Goal: Communication & Community: Share content

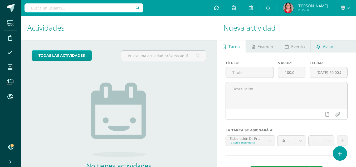
click at [328, 42] on span "Aviso" at bounding box center [328, 46] width 11 height 13
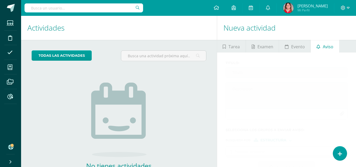
scroll to position [36, 0]
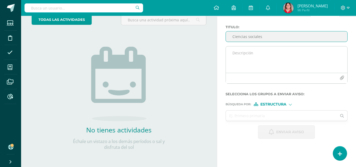
type input "Ciencias sociales"
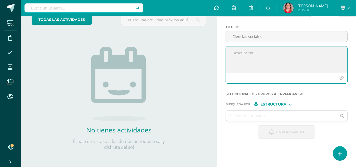
click at [250, 51] on textarea at bounding box center [287, 59] width 122 height 26
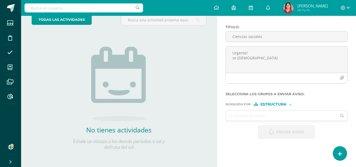
drag, startPoint x: 199, startPoint y: 69, endPoint x: 194, endPoint y: 69, distance: 4.3
click at [194, 69] on div "todas las Actividades No tienes actividades Échale un vistazo a los demás perío…" at bounding box center [119, 85] width 196 height 163
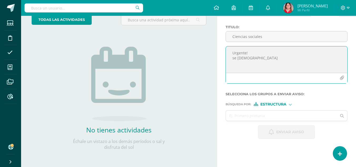
click at [259, 58] on textarea "Urgente! se [DEMOGRAPHIC_DATA]" at bounding box center [287, 59] width 122 height 26
click at [321, 57] on textarea "Urgente! se solicita forrar el folder de mapas de color verde Es necesario aten…" at bounding box center [287, 59] width 122 height 26
type textarea "Urgente! se solicita forrar el folder de mapas de color verde Es necesario aten…"
click at [290, 105] on div "Estructura" at bounding box center [274, 104] width 40 height 4
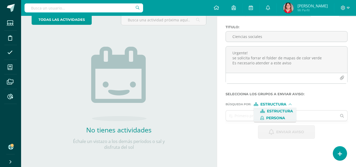
click at [280, 119] on span "Persona" at bounding box center [275, 118] width 19 height 3
click at [270, 115] on input "text" at bounding box center [281, 115] width 111 height 10
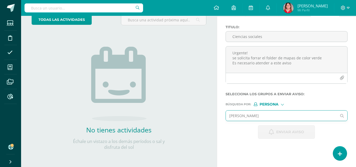
type input "[PERSON_NAME]"
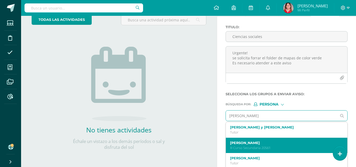
click at [272, 146] on p "III Curso Secundaria 20561" at bounding box center [284, 148] width 109 height 4
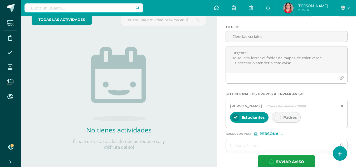
click at [278, 117] on icon at bounding box center [278, 118] width 4 height 4
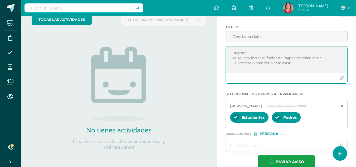
click at [232, 53] on textarea "Urgente! se solicita forrar el folder de mapas de color verde Es necesario aten…" at bounding box center [287, 59] width 122 height 26
drag, startPoint x: 291, startPoint y: 65, endPoint x: 230, endPoint y: 60, distance: 61.4
click at [230, 60] on textarea "¡Urgente! se solicita forrar el folder de mapas de color verde Es necesario ate…" at bounding box center [287, 59] width 122 height 26
type textarea "¡Urgente! se solicita forrar el folder de mapas de color verde Es necesario ate…"
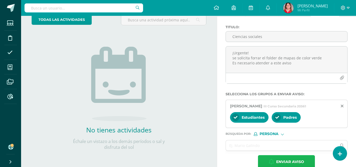
click at [284, 156] on span "Enviar aviso" at bounding box center [290, 161] width 28 height 13
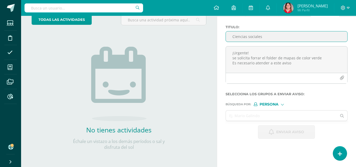
click at [229, 37] on input "Ciencias sociales" at bounding box center [287, 36] width 122 height 10
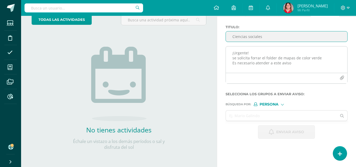
type input "Ciencias sociales"
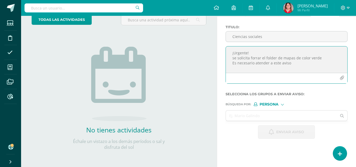
click at [239, 52] on textarea "¡Urgente! se solicita forrar el folder de mapas de color verde Es necesario ate…" at bounding box center [287, 59] width 122 height 26
paste textarea "colocar folder y gancho nuevo de color verde al folleto de geografía para el [D…"
click at [275, 52] on textarea "Buenos días, traslado solciitud por parte de miss [PERSON_NAME]: colocar folder…" at bounding box center [287, 59] width 122 height 26
type textarea "Buenos días, traslado solicitud por parte de miss [PERSON_NAME]: colocar folder…"
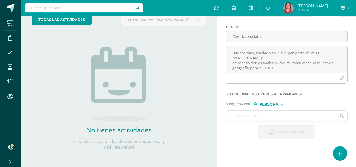
click at [283, 114] on input "text" at bounding box center [281, 115] width 111 height 10
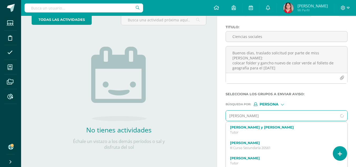
type input "[PERSON_NAME]"
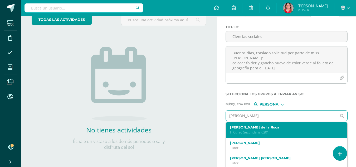
click at [255, 129] on label "[PERSON_NAME] de la Roca" at bounding box center [284, 127] width 109 height 4
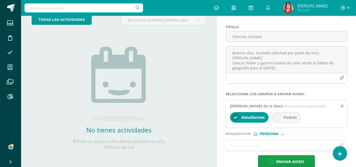
click at [276, 117] on icon at bounding box center [278, 118] width 4 height 4
click at [279, 118] on div at bounding box center [277, 117] width 7 height 7
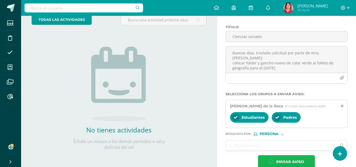
click at [283, 162] on span "Enviar aviso" at bounding box center [290, 161] width 28 height 13
